Goal: Task Accomplishment & Management: Use online tool/utility

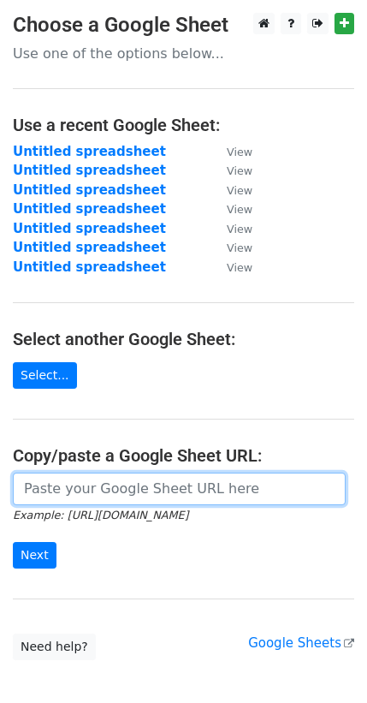
click at [67, 476] on input "url" at bounding box center [179, 489] width 333 height 33
paste input "https://docs.google.com/spreadsheets/d/1T2BXUk6OYpweqrzwi5RmF_XG8tiNADYOD75NWDF…"
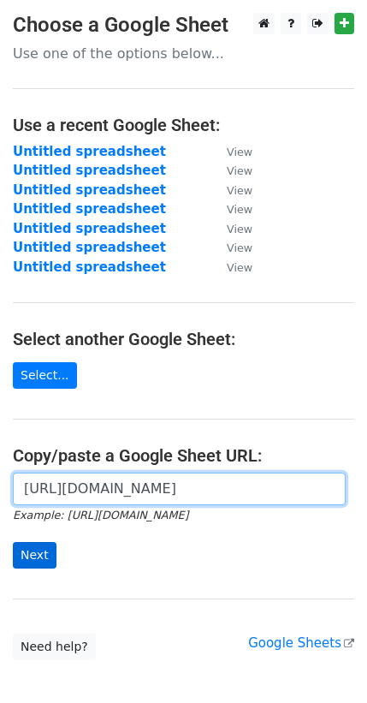
type input "https://docs.google.com/spreadsheets/d/1T2BXUk6OYpweqrzwi5RmF_XG8tiNADYOD75NWDF…"
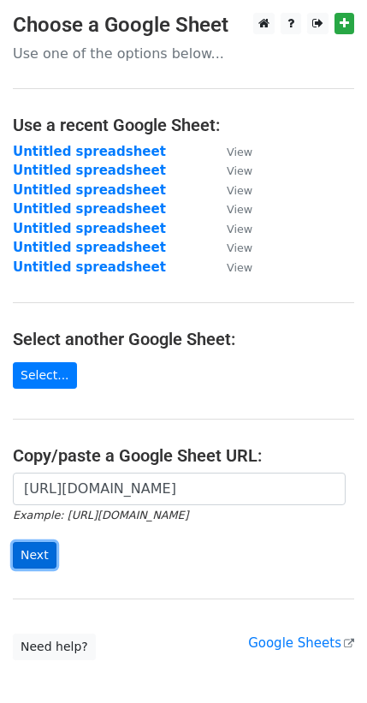
click at [29, 548] on input "Next" at bounding box center [35, 555] width 44 height 27
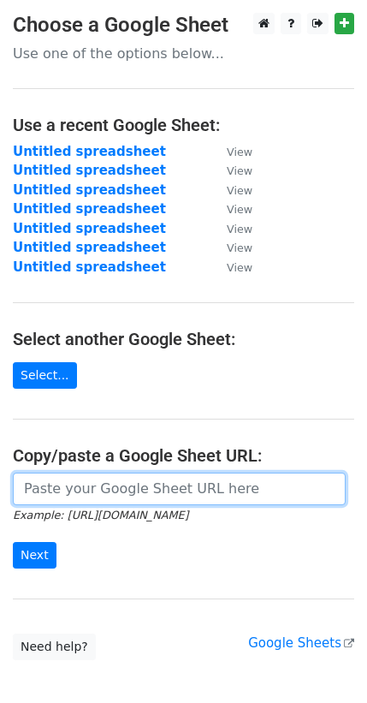
drag, startPoint x: 0, startPoint y: 0, endPoint x: 85, endPoint y: 499, distance: 505.7
click at [85, 499] on input "url" at bounding box center [179, 489] width 333 height 33
paste input "https://docs.google.com/spreadsheets/d/1THxt2mpLjKv5dI4AwDVvDIwgIo4k-EsbJa2Guzr…"
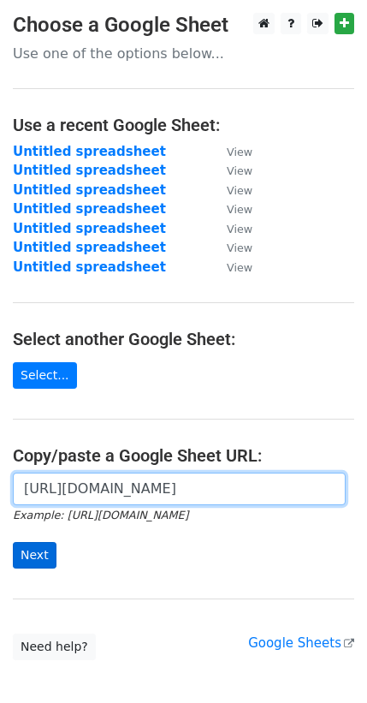
type input "https://docs.google.com/spreadsheets/d/1THxt2mpLjKv5dI4AwDVvDIwgIo4k-EsbJa2Guzr…"
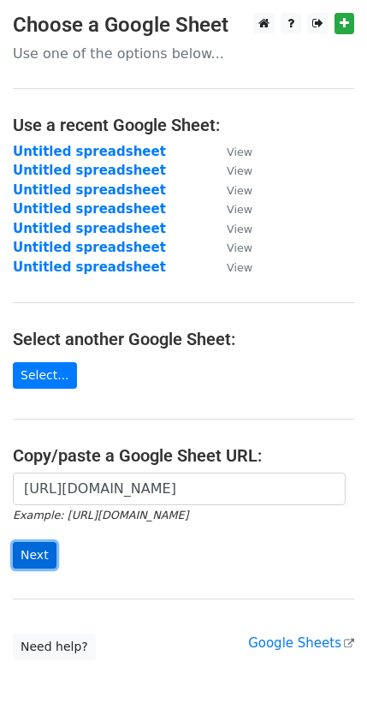
click at [39, 545] on input "Next" at bounding box center [35, 555] width 44 height 27
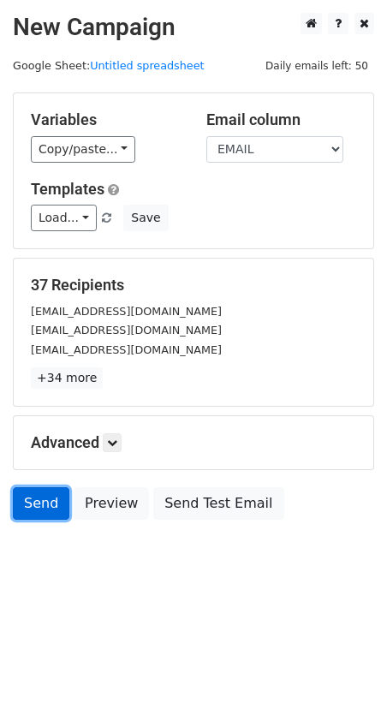
click at [29, 500] on link "Send" at bounding box center [41, 503] width 57 height 33
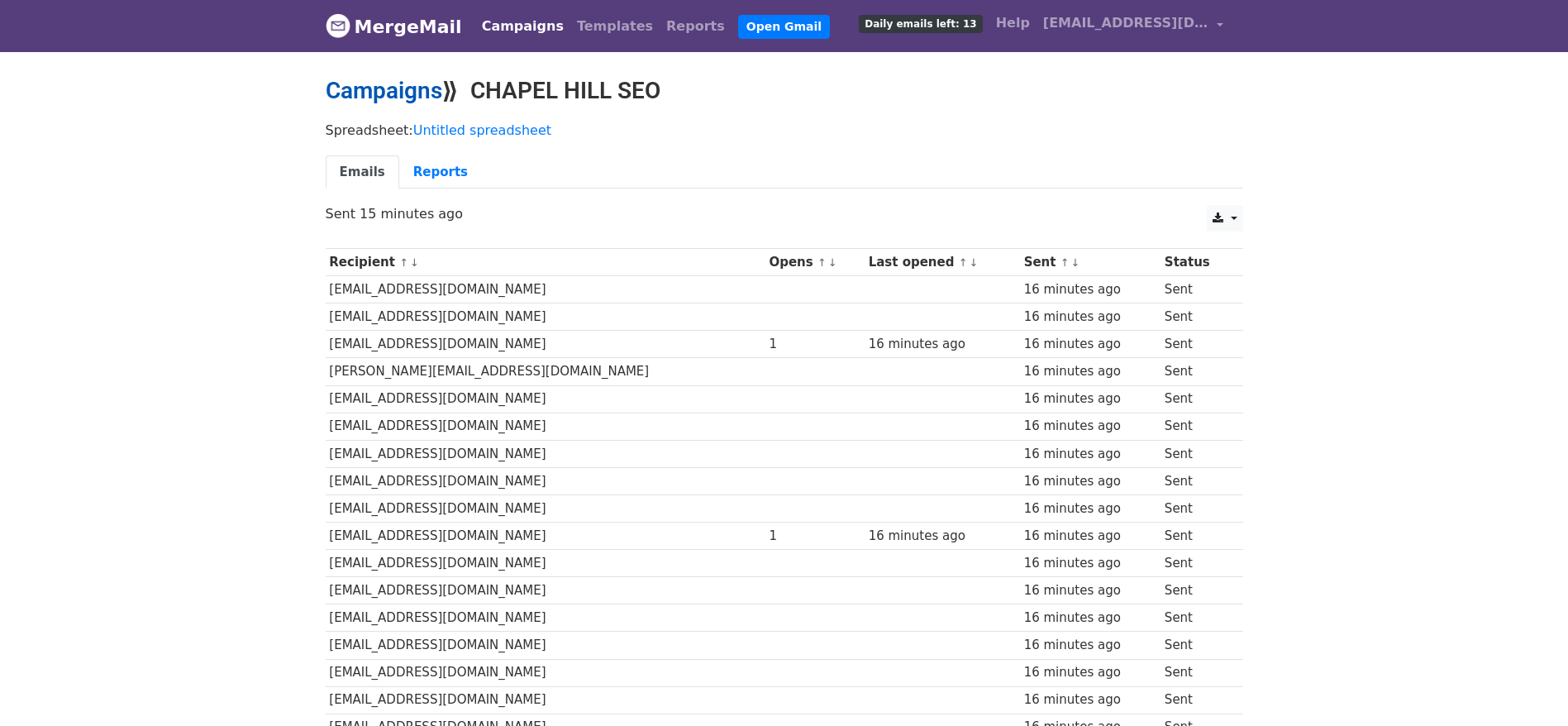
click at [424, 100] on link "Campaigns" at bounding box center [383, 91] width 117 height 27
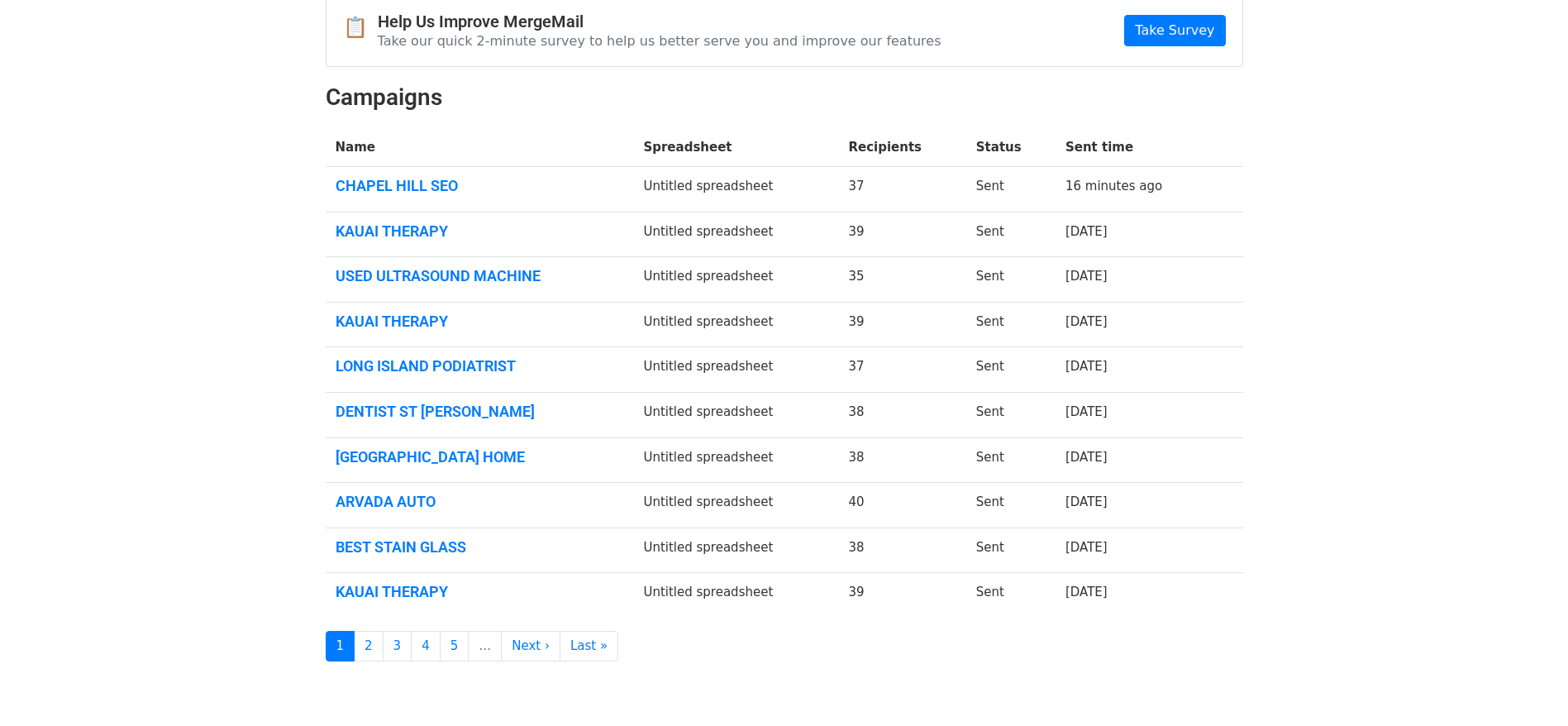
scroll to position [173, 0]
drag, startPoint x: 1578, startPoint y: 149, endPoint x: 1576, endPoint y: 271, distance: 122.0
click at [1567, 271] on html "MergeMail Campaigns Templates Reports Open Gmail Daily emails left: 13 Help [EM…" at bounding box center [784, 310] width 1568 height 965
